Goal: Complete application form

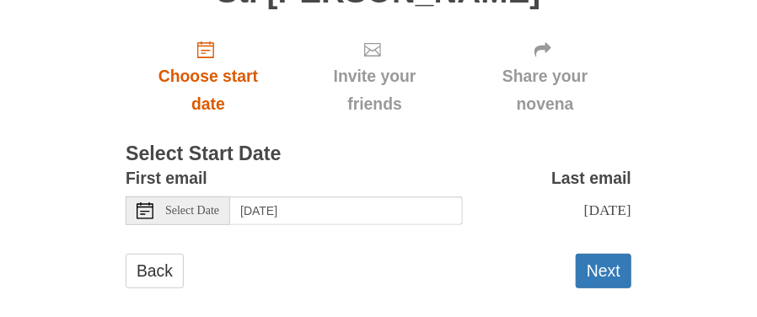
scroll to position [168, 0]
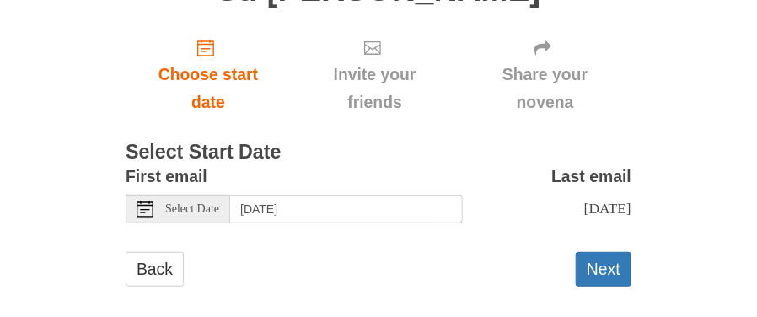
click at [143, 214] on icon at bounding box center [145, 209] width 17 height 17
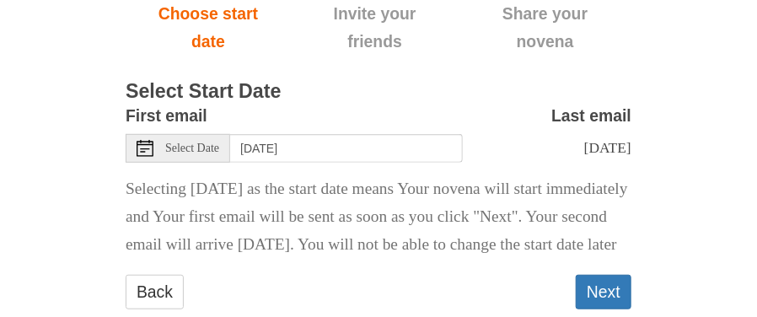
scroll to position [229, 0]
click at [155, 150] on div "Select Date" at bounding box center [178, 148] width 105 height 29
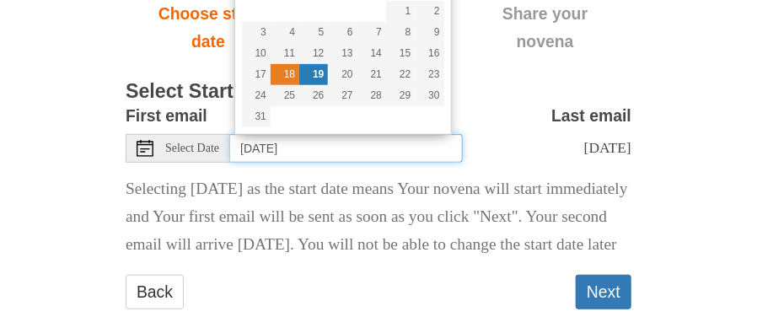
type input "Monday, August 18th"
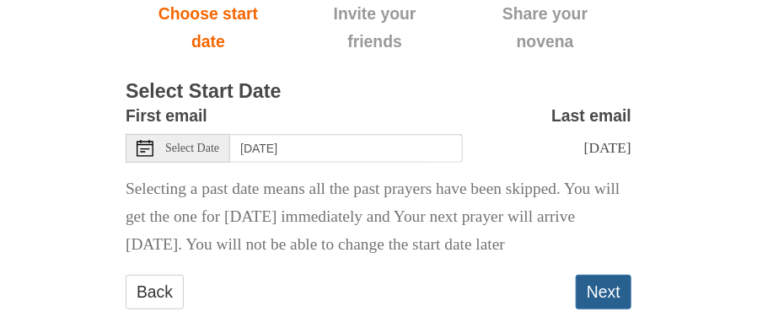
click at [592, 289] on button "Next" at bounding box center [604, 292] width 56 height 35
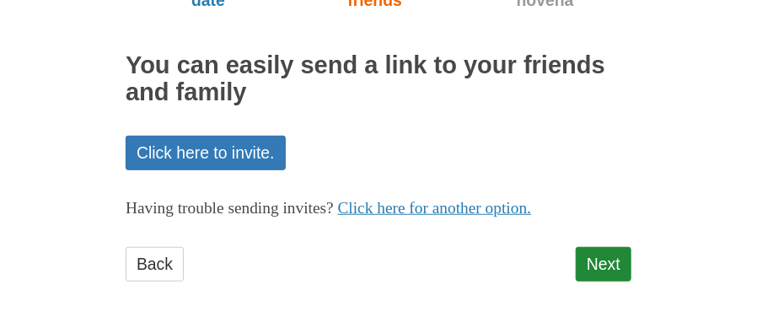
scroll to position [281, 0]
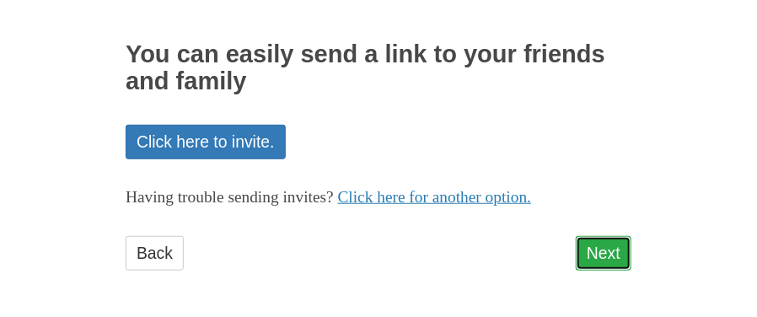
click at [611, 242] on link "Next" at bounding box center [604, 253] width 56 height 35
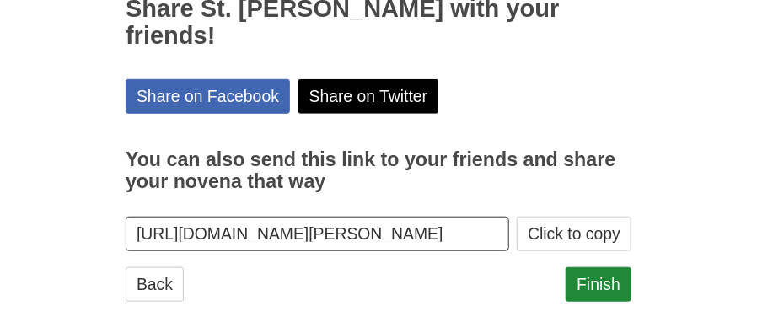
scroll to position [331, 0]
